Goal: Information Seeking & Learning: Learn about a topic

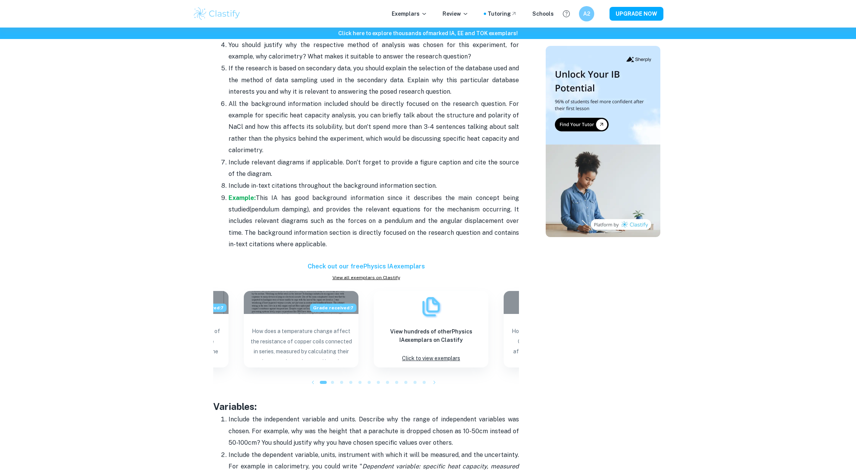
scroll to position [1437, 0]
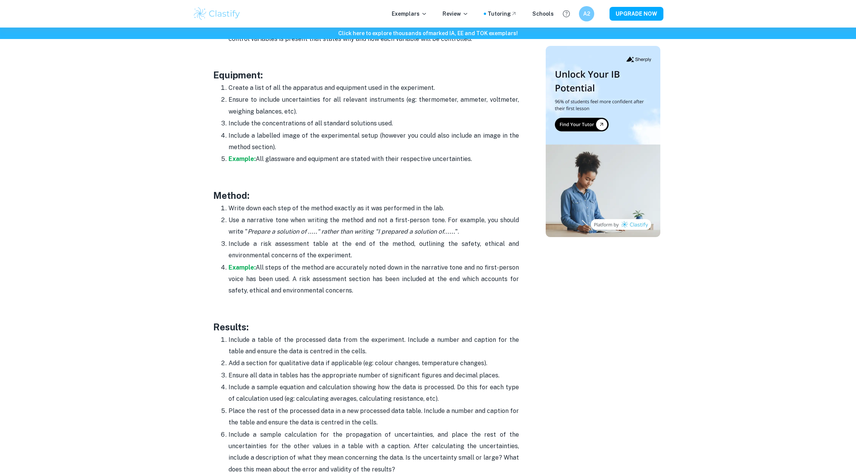
click at [337, 240] on p "Include a risk assessment table at the end of the method, outlining the safety,…" at bounding box center [374, 249] width 290 height 23
drag, startPoint x: 434, startPoint y: 238, endPoint x: 480, endPoint y: 238, distance: 46.2
click at [480, 238] on p "Include a risk assessment table at the end of the method, outlining the safety,…" at bounding box center [374, 249] width 290 height 23
click at [492, 238] on p "Include a risk assessment table at the end of the method, outlining the safety,…" at bounding box center [374, 249] width 290 height 23
drag, startPoint x: 267, startPoint y: 250, endPoint x: 339, endPoint y: 250, distance: 71.8
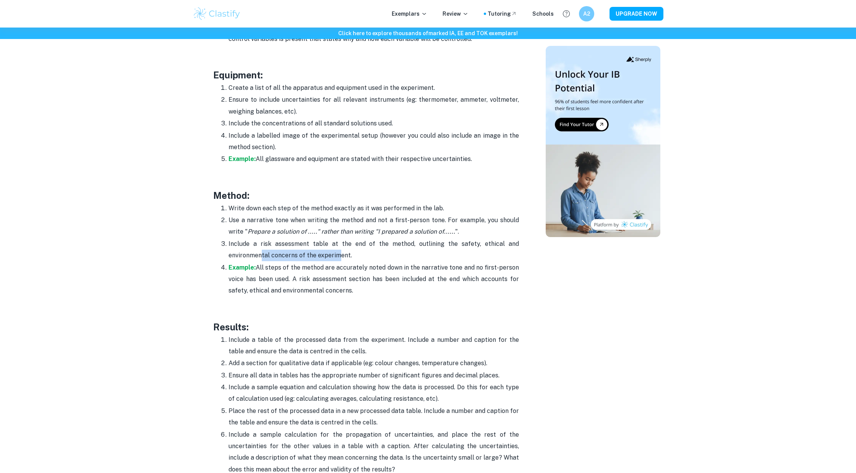
click at [339, 250] on p "Include a risk assessment table at the end of the method, outlining the safety,…" at bounding box center [374, 249] width 290 height 23
click at [267, 249] on p "Include a risk assessment table at the end of the method, outlining the safety,…" at bounding box center [374, 249] width 290 height 23
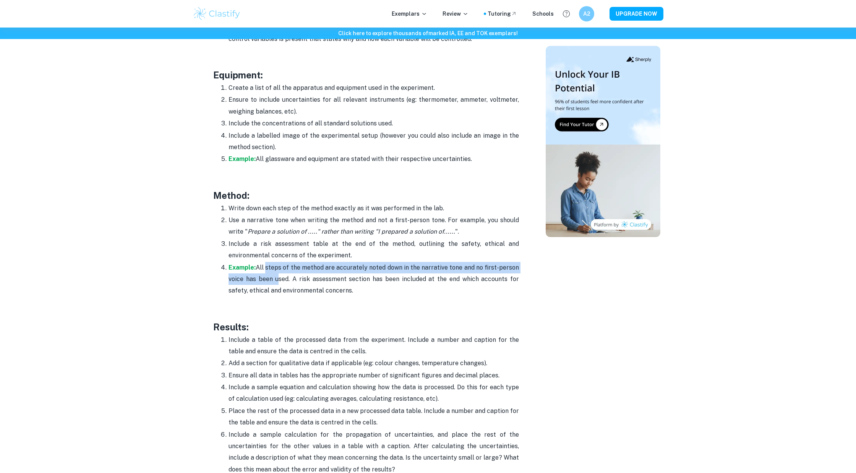
drag, startPoint x: 264, startPoint y: 261, endPoint x: 274, endPoint y: 274, distance: 16.4
click at [274, 274] on p "Example: All steps of the method are accurately noted down in the narrative ton…" at bounding box center [374, 279] width 290 height 35
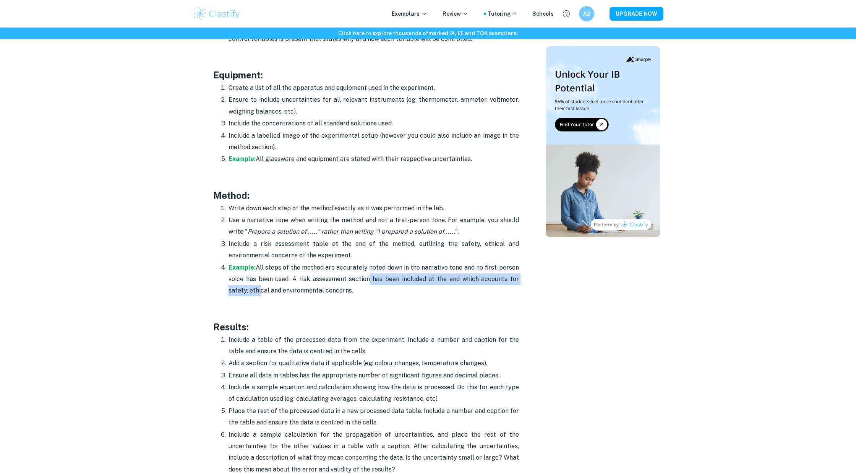
drag, startPoint x: 366, startPoint y: 273, endPoint x: 258, endPoint y: 284, distance: 108.7
click at [258, 284] on p "Example: All steps of the method are accurately noted down in the narrative ton…" at bounding box center [374, 279] width 290 height 35
click at [346, 282] on p "Example: All steps of the method are accurately noted down in the narrative ton…" at bounding box center [374, 279] width 290 height 35
